Goal: Information Seeking & Learning: Check status

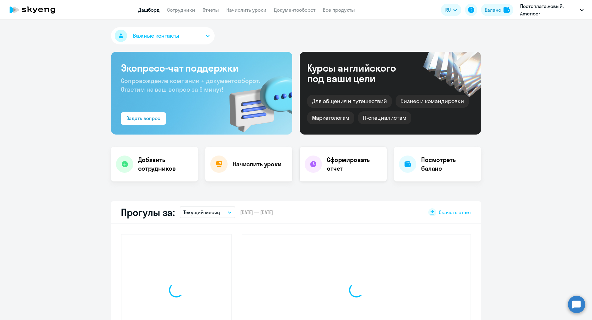
select select "30"
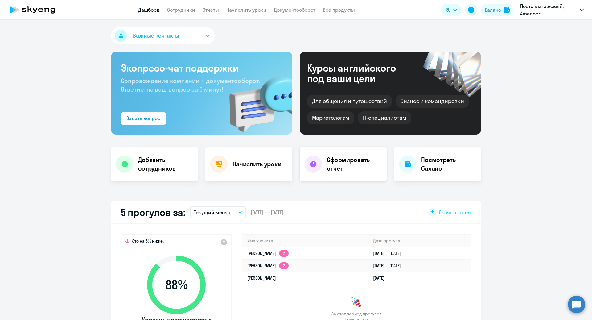
scroll to position [126, 0]
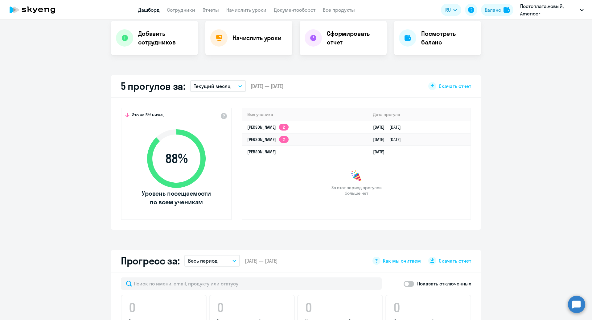
click at [240, 85] on icon "button" at bounding box center [240, 86] width 4 height 2
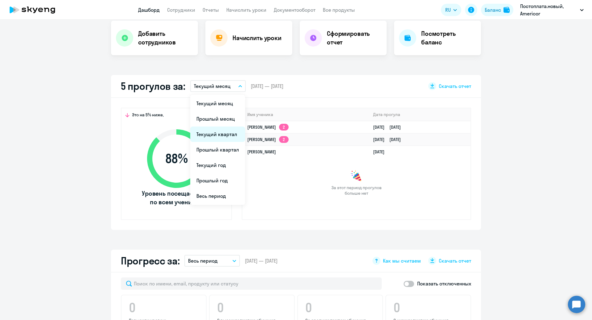
click at [218, 140] on li "Текущий квартал" at bounding box center [217, 133] width 55 height 15
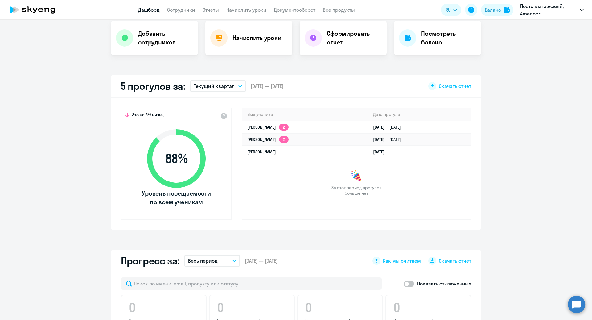
scroll to position [0, 0]
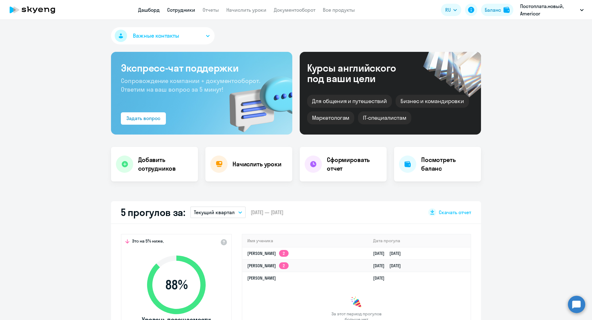
click at [176, 10] on link "Сотрудники" at bounding box center [181, 10] width 28 height 6
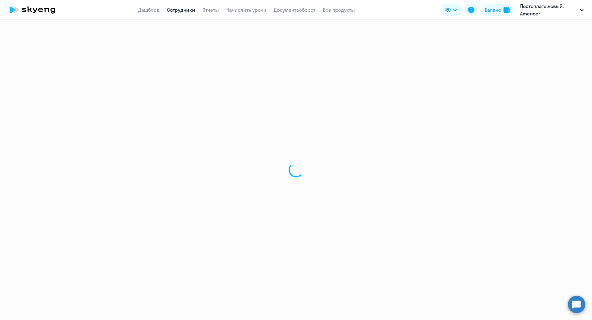
select select "30"
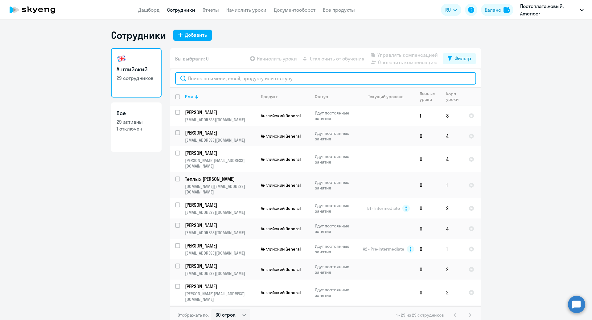
click at [292, 82] on input "text" at bounding box center [325, 78] width 301 height 12
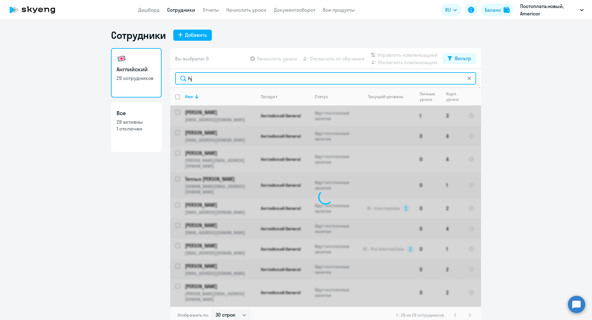
type input "h"
type input "роман"
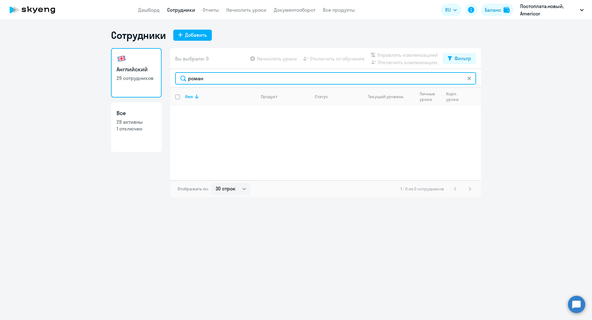
drag, startPoint x: 212, startPoint y: 79, endPoint x: 169, endPoint y: 76, distance: 43.8
click at [169, 76] on div "Английский 29 сотрудников Все 29 активны 1 отключен Вы выбрали: 0 Начислить уро…" at bounding box center [296, 122] width 370 height 149
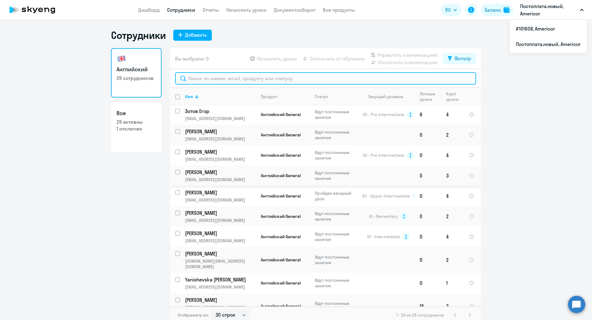
scroll to position [383, 0]
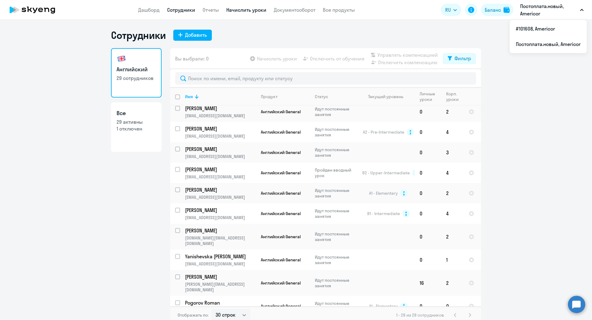
click at [241, 10] on link "Начислить уроки" at bounding box center [246, 10] width 40 height 6
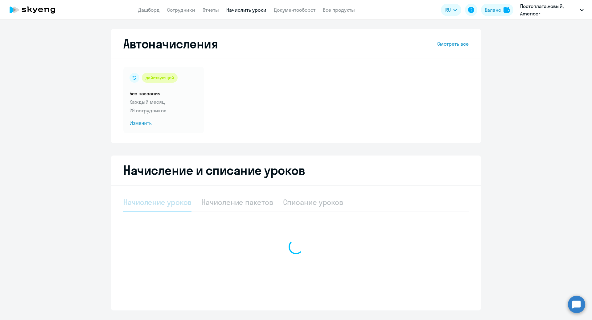
select select "10"
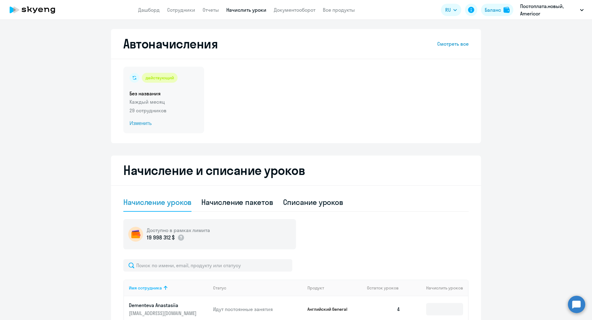
click at [145, 123] on span "Изменить" at bounding box center [164, 123] width 68 height 7
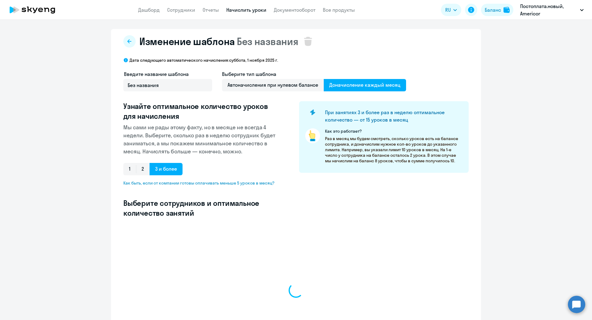
select select "10"
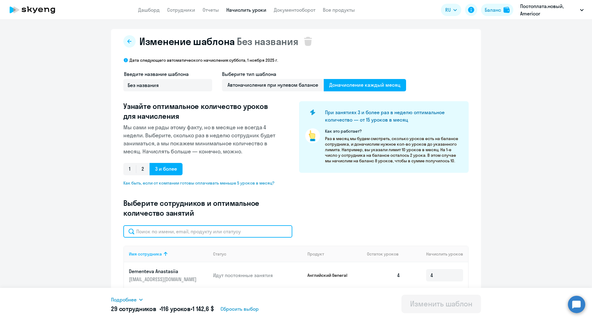
click at [244, 231] on input "text" at bounding box center [207, 231] width 169 height 12
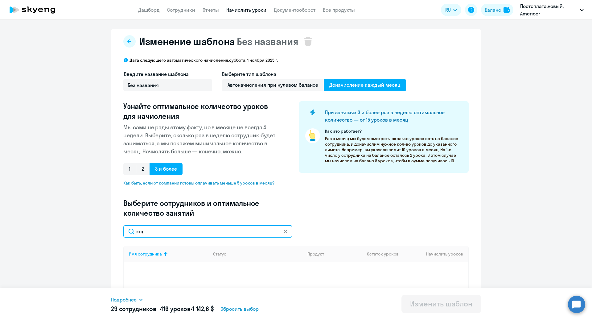
type input "к"
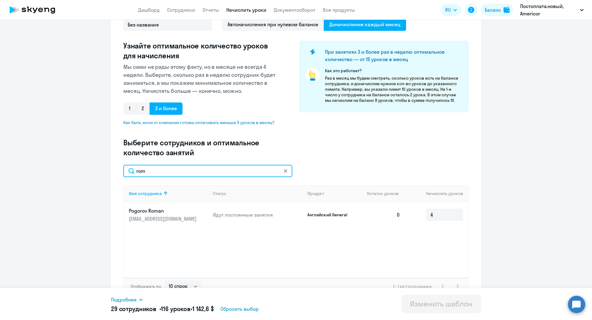
scroll to position [61, 0]
type input "rom"
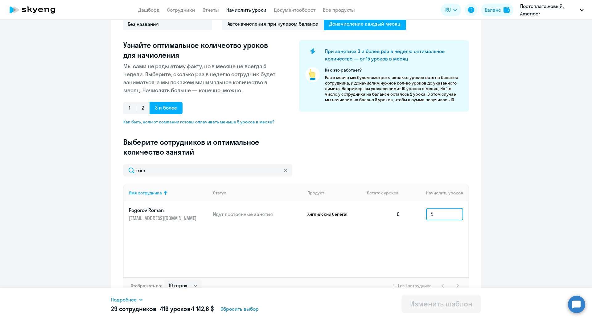
click at [435, 215] on input "4" at bounding box center [444, 214] width 37 height 12
type input "0"
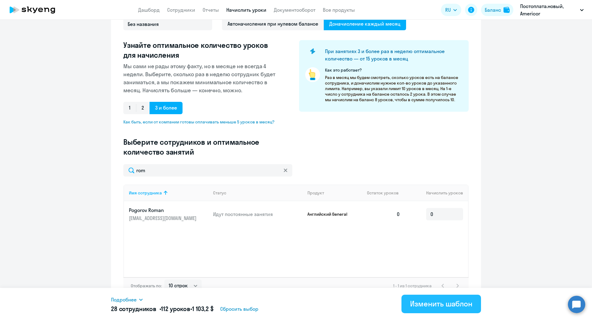
click at [439, 306] on div "Изменить шаблон" at bounding box center [441, 304] width 62 height 10
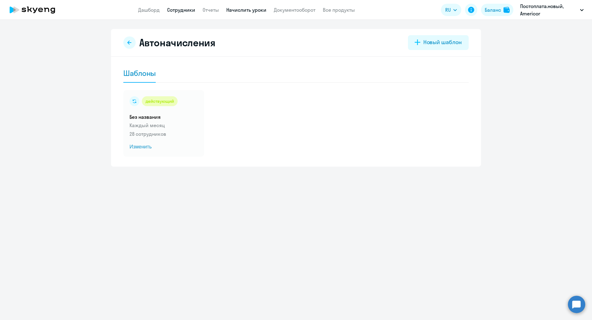
click at [176, 8] on link "Сотрудники" at bounding box center [181, 10] width 28 height 6
select select "30"
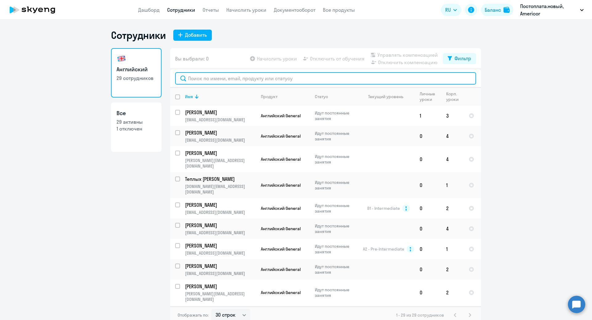
click at [247, 75] on input "text" at bounding box center [325, 78] width 301 height 12
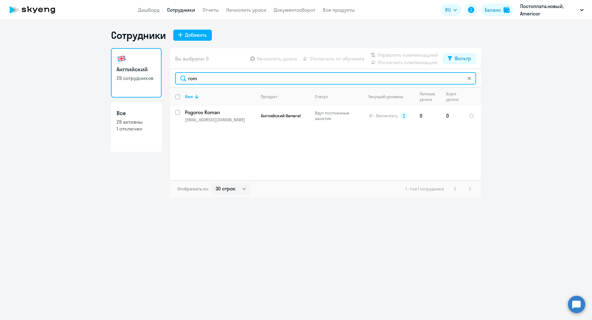
type input "rom"
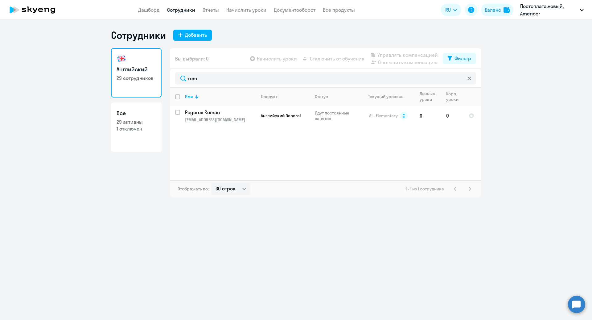
click at [539, 144] on ng-component "Сотрудники Добавить Английский 29 сотрудников Все 29 активны 1 отключен Вы выбр…" at bounding box center [296, 113] width 592 height 168
click at [413, 119] on td "A1 - Elementary" at bounding box center [385, 115] width 57 height 20
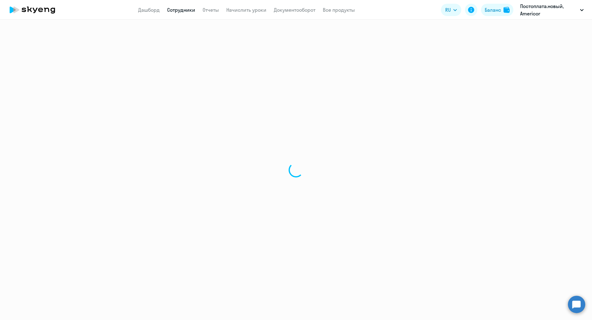
select select "english"
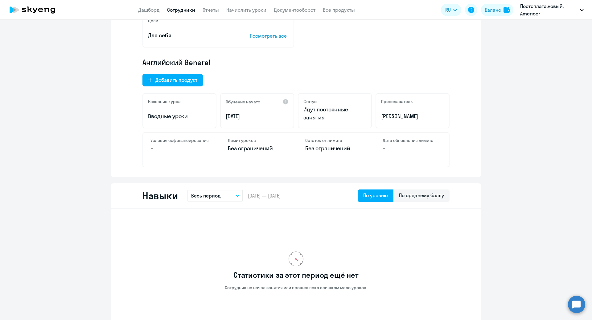
scroll to position [243, 0]
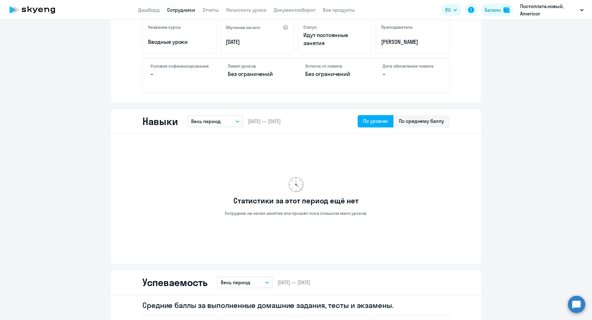
click at [219, 125] on button "Весь период" at bounding box center [216, 121] width 56 height 12
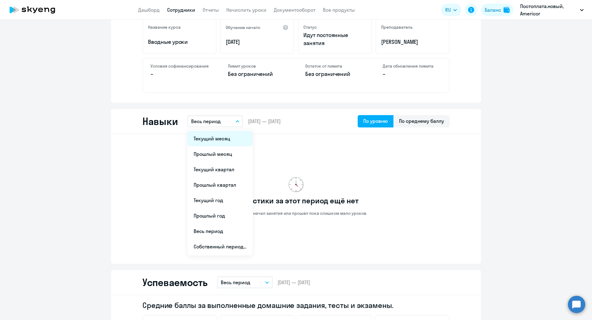
click at [220, 138] on li "Текущий месяц" at bounding box center [220, 138] width 65 height 15
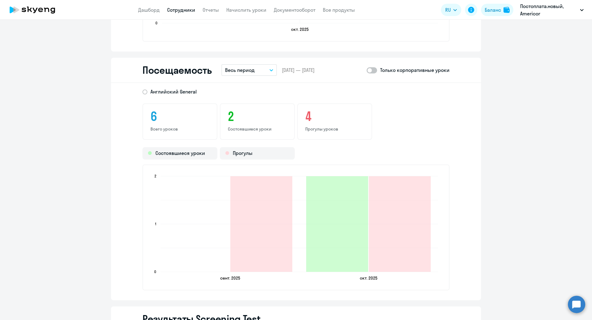
scroll to position [706, 0]
